Goal: Find specific page/section: Find specific page/section

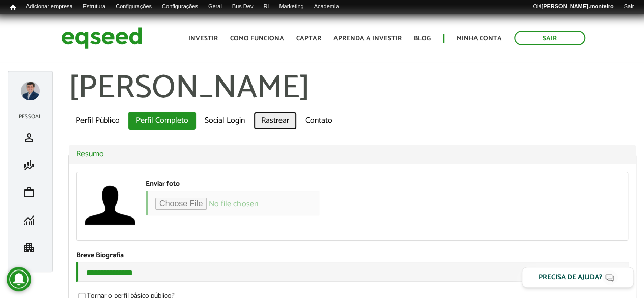
click at [283, 121] on link "Rastrear" at bounding box center [275, 121] width 43 height 18
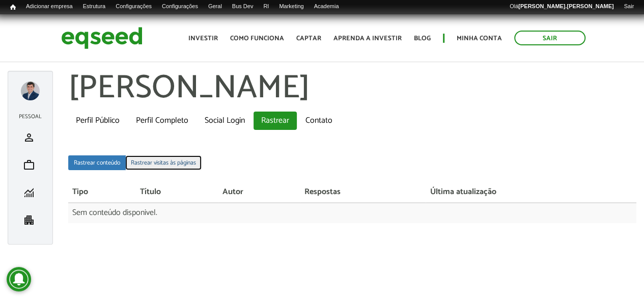
click at [164, 167] on link "Rastrear visitas às páginas" at bounding box center [163, 162] width 76 height 15
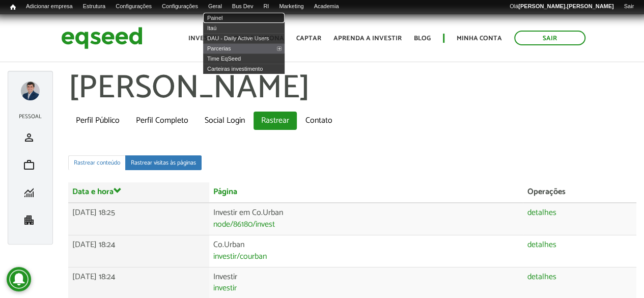
click at [233, 16] on link "Painel" at bounding box center [243, 18] width 81 height 10
